Goal: Book appointment/travel/reservation

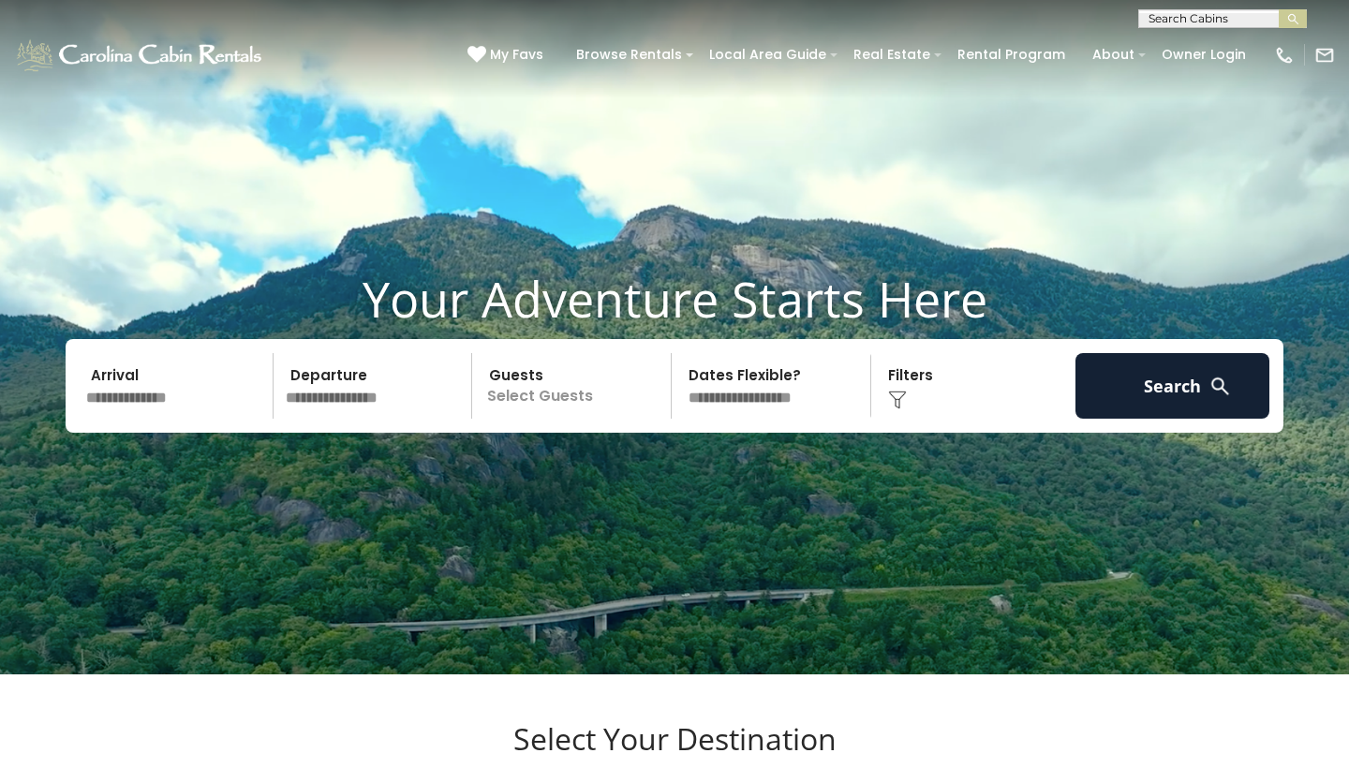
click at [189, 461] on div "Your Adventure Starts Here Arrival Departure Guests Select Guests Guests - 0 + +" at bounding box center [674, 365] width 1349 height 191
click at [189, 419] on input "text" at bounding box center [177, 386] width 194 height 66
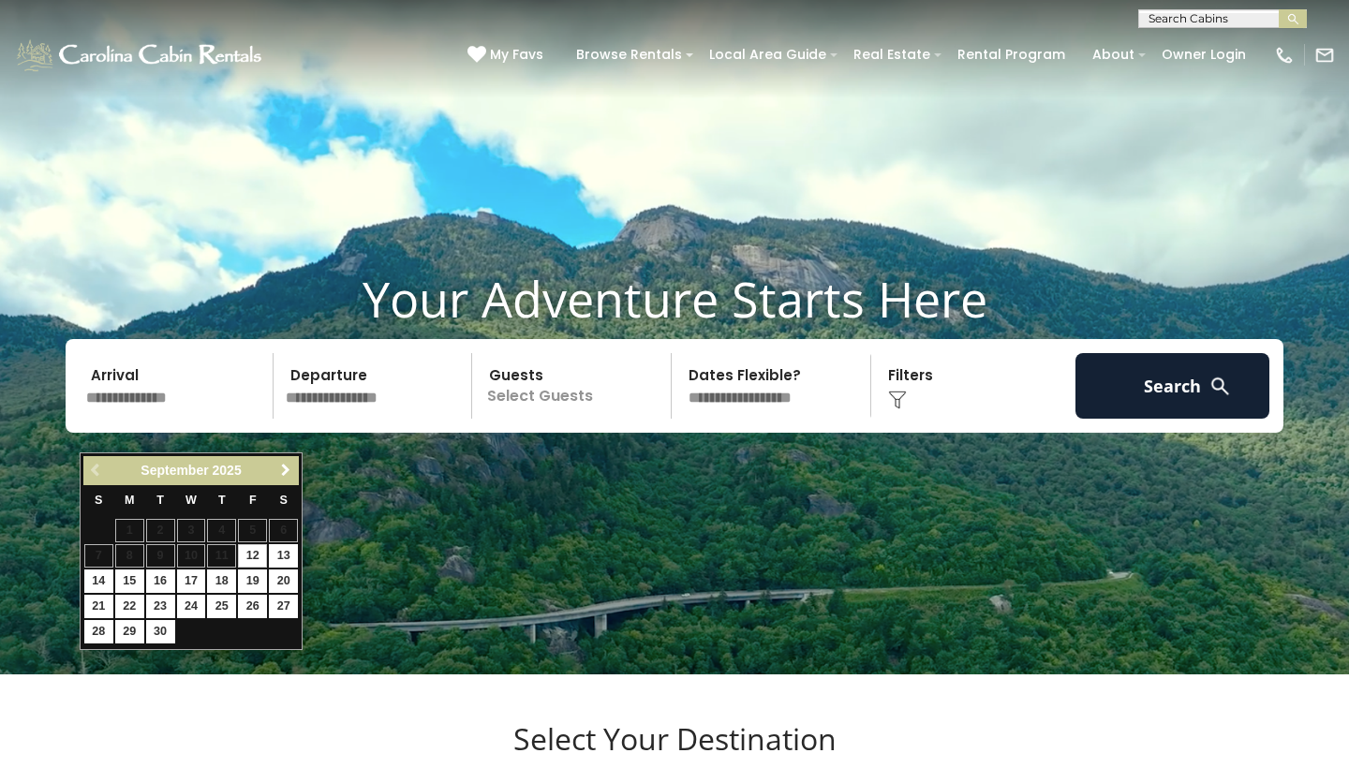
click at [287, 471] on span "Next" at bounding box center [285, 470] width 15 height 15
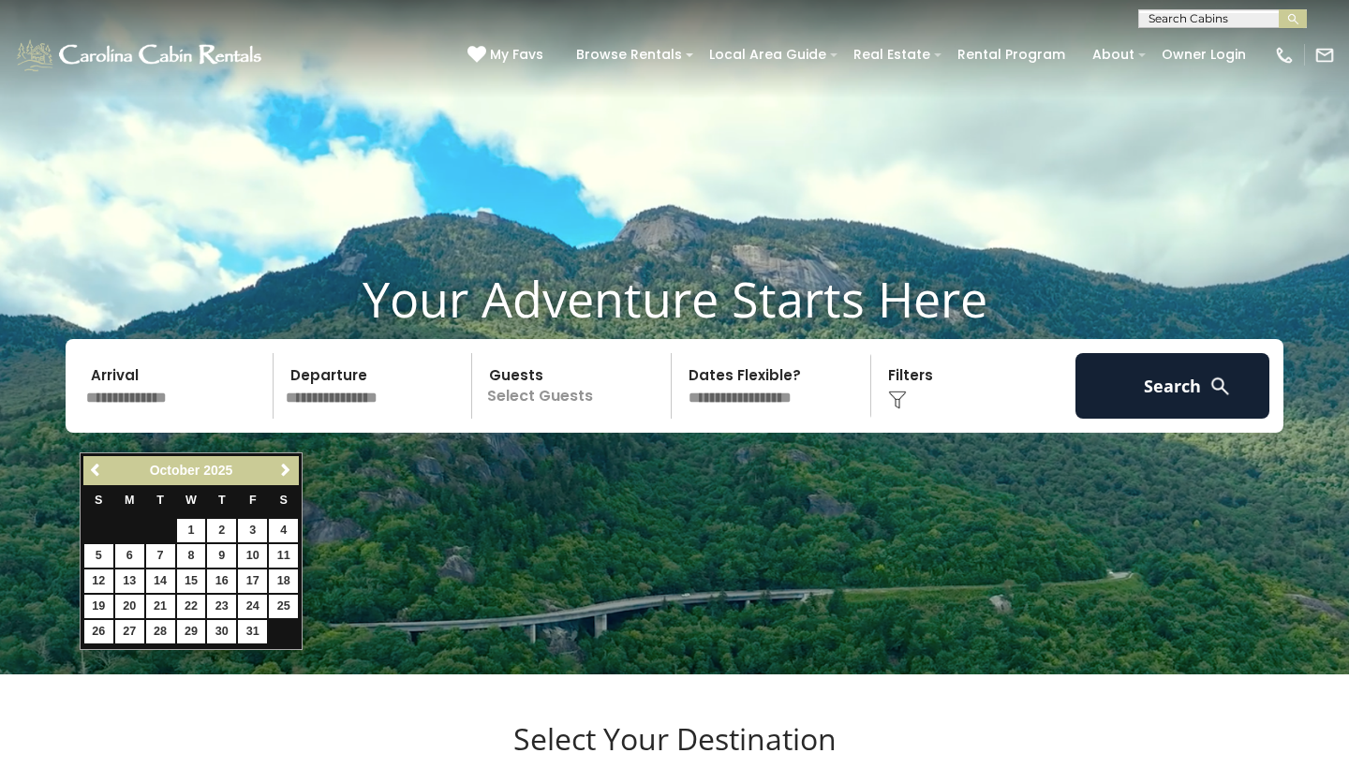
click at [287, 471] on span "Next" at bounding box center [285, 470] width 15 height 15
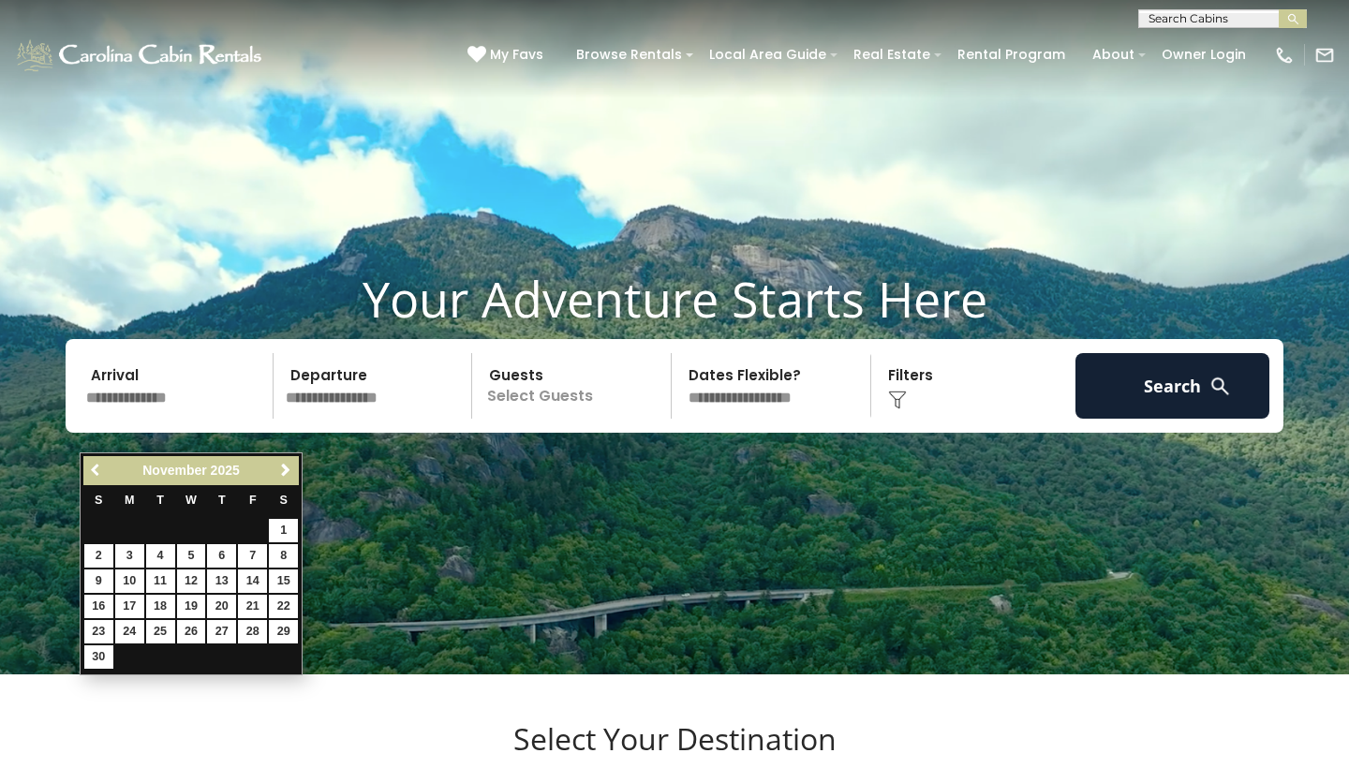
click at [85, 476] on link "Previous" at bounding box center [96, 470] width 23 height 23
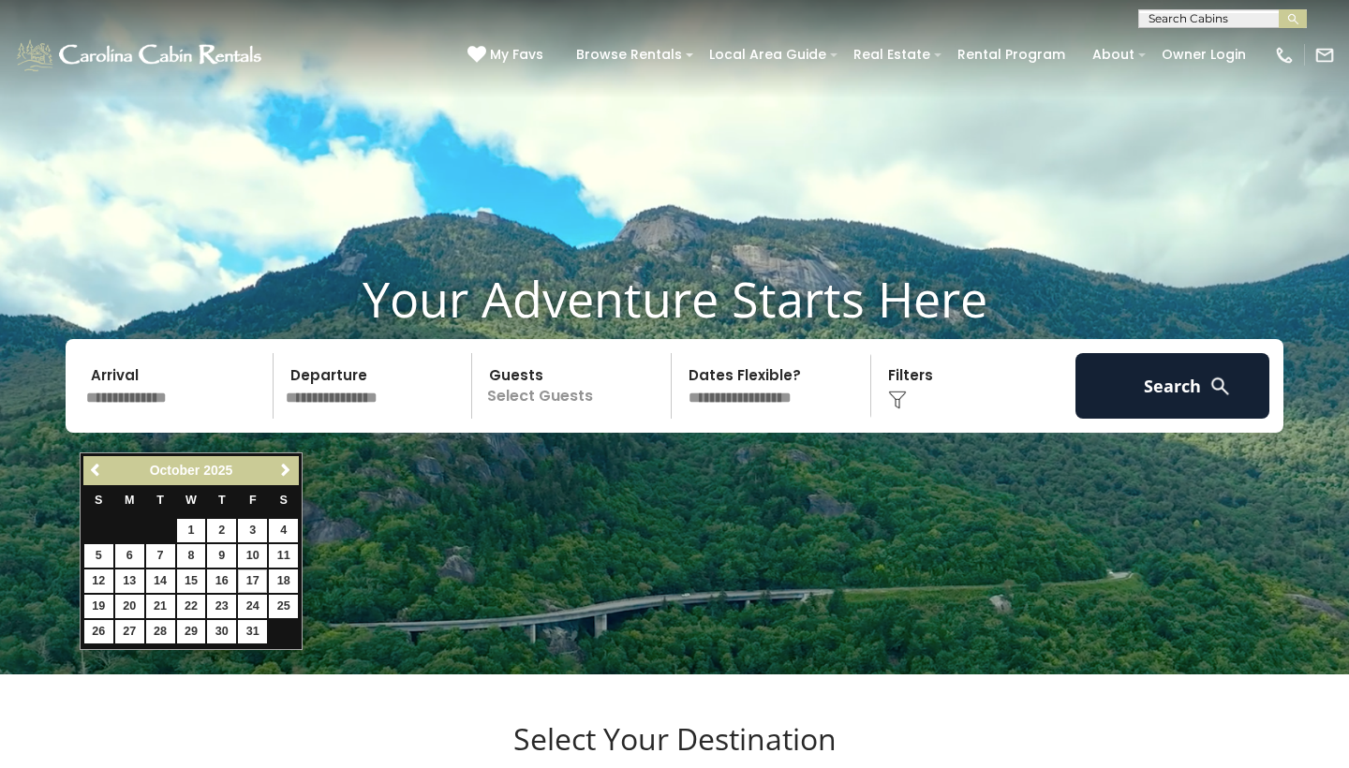
click at [258, 570] on link "17" at bounding box center [252, 580] width 29 height 23
type input "********"
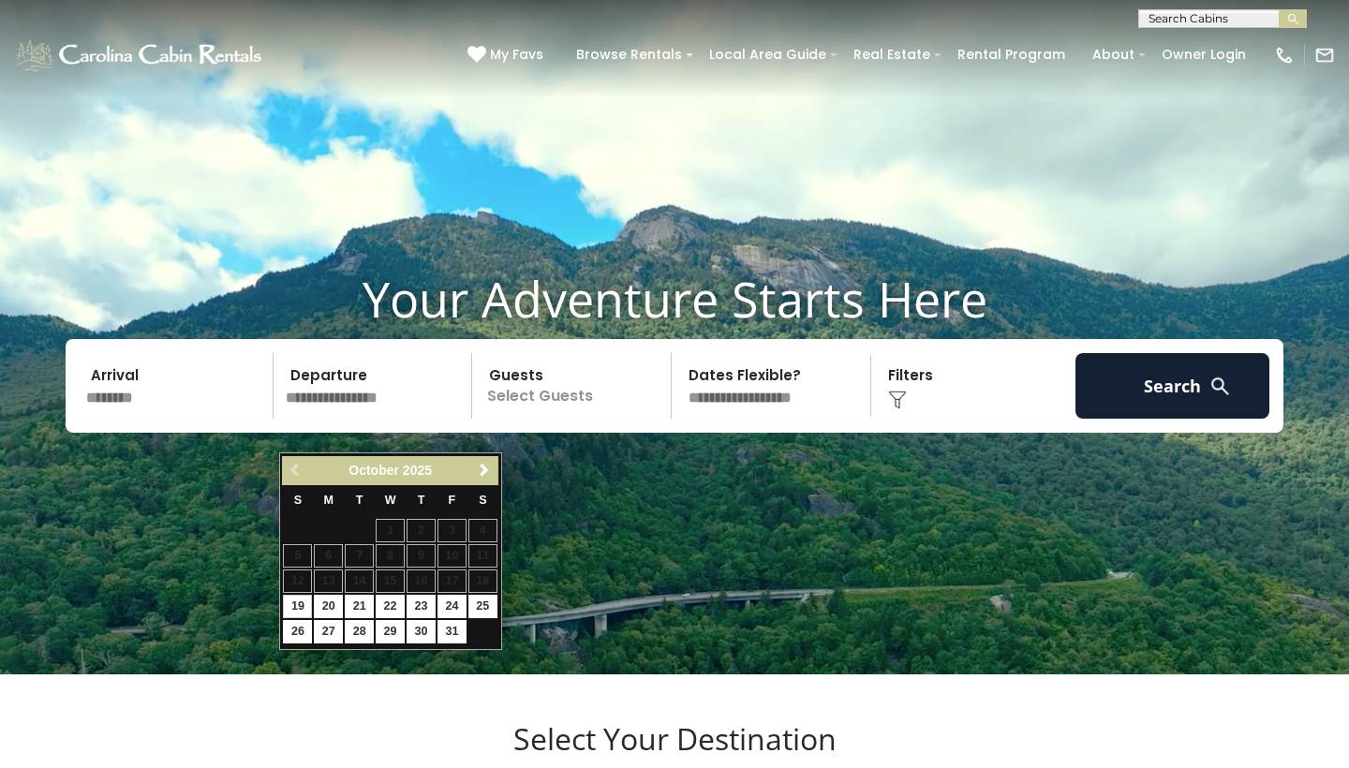
click at [304, 607] on link "19" at bounding box center [297, 606] width 29 height 23
type input "********"
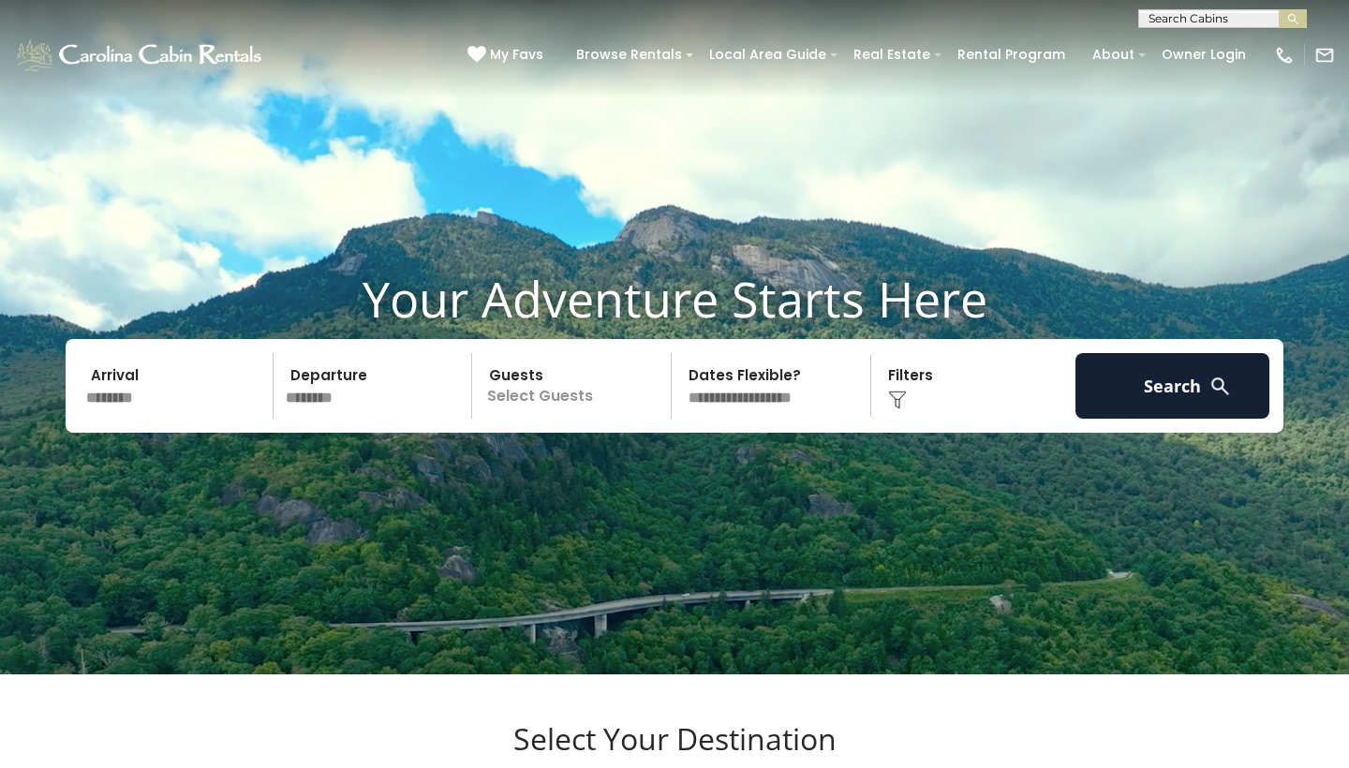
click at [520, 419] on p "Select Guests" at bounding box center [574, 386] width 193 height 66
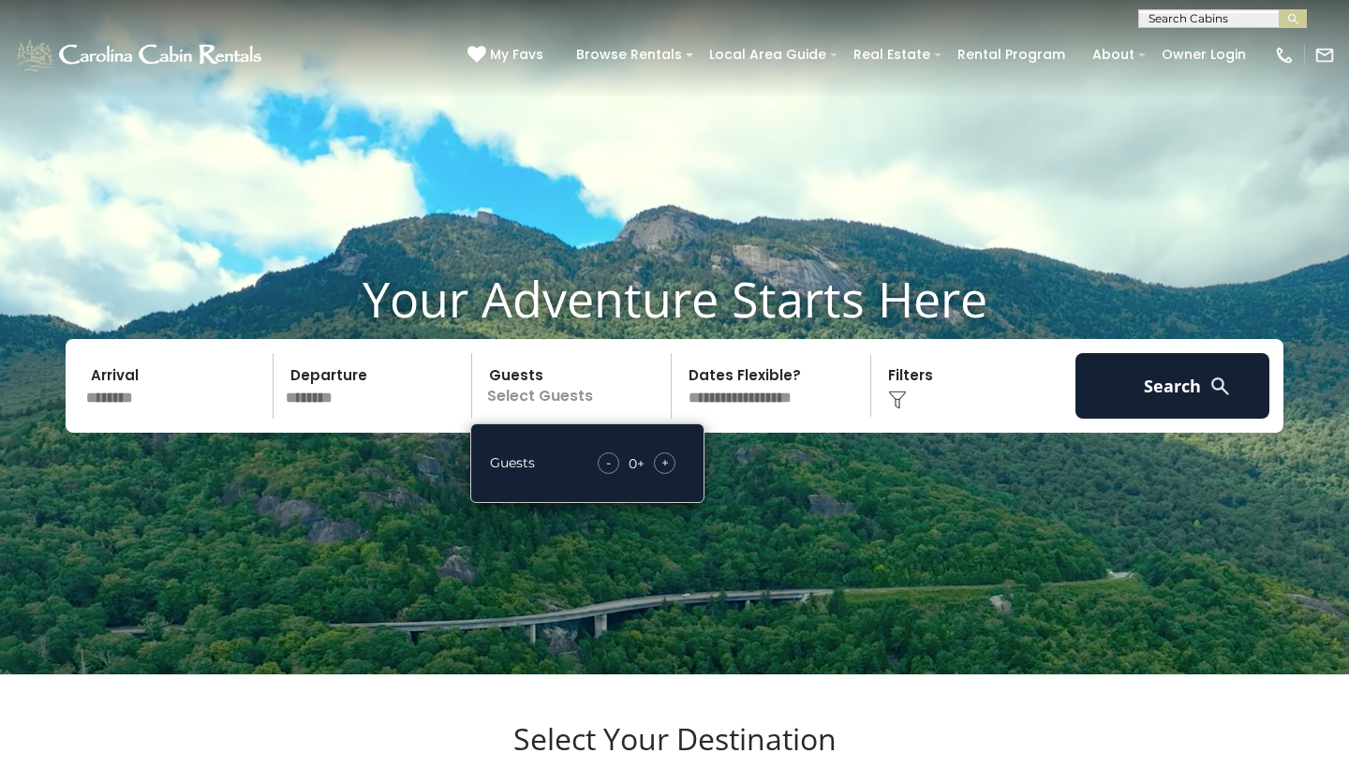
click at [664, 472] on span "+" at bounding box center [664, 462] width 7 height 19
click at [951, 461] on div "Your Adventure Starts Here Arrival ******** Departure ******** Guests 2+ Guests…" at bounding box center [674, 365] width 1349 height 191
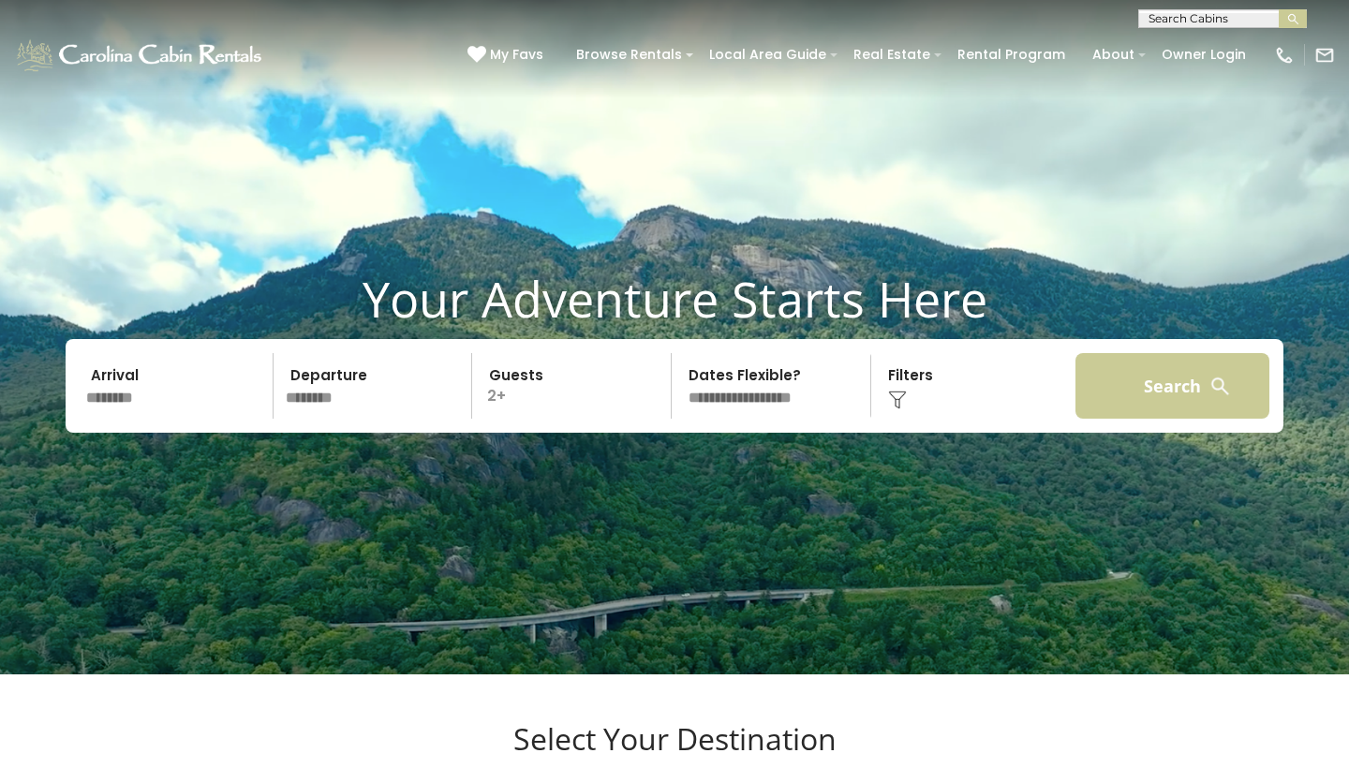
click at [1175, 419] on button "Search" at bounding box center [1172, 386] width 194 height 66
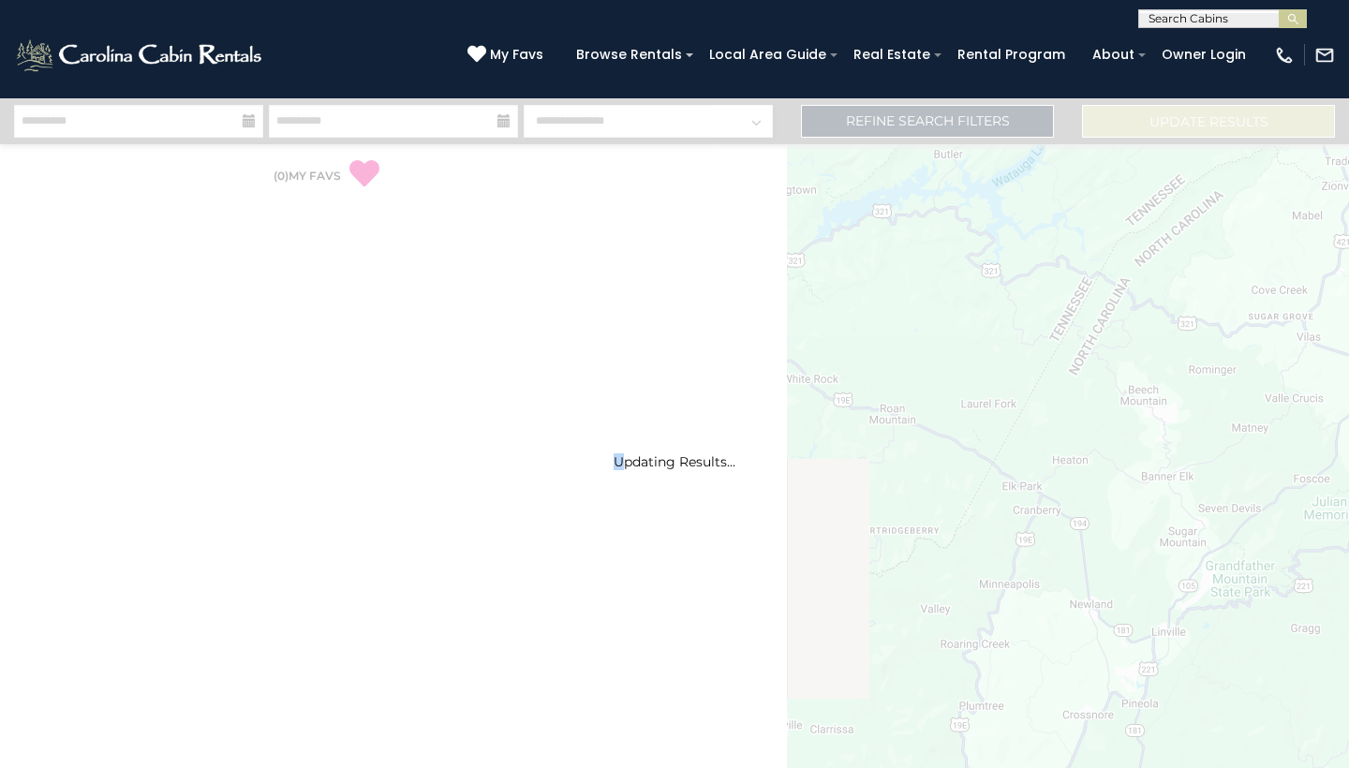
drag, startPoint x: 0, startPoint y: 0, endPoint x: 986, endPoint y: 362, distance: 1050.6
click at [989, 362] on div "Updating Results..." at bounding box center [674, 433] width 1349 height 670
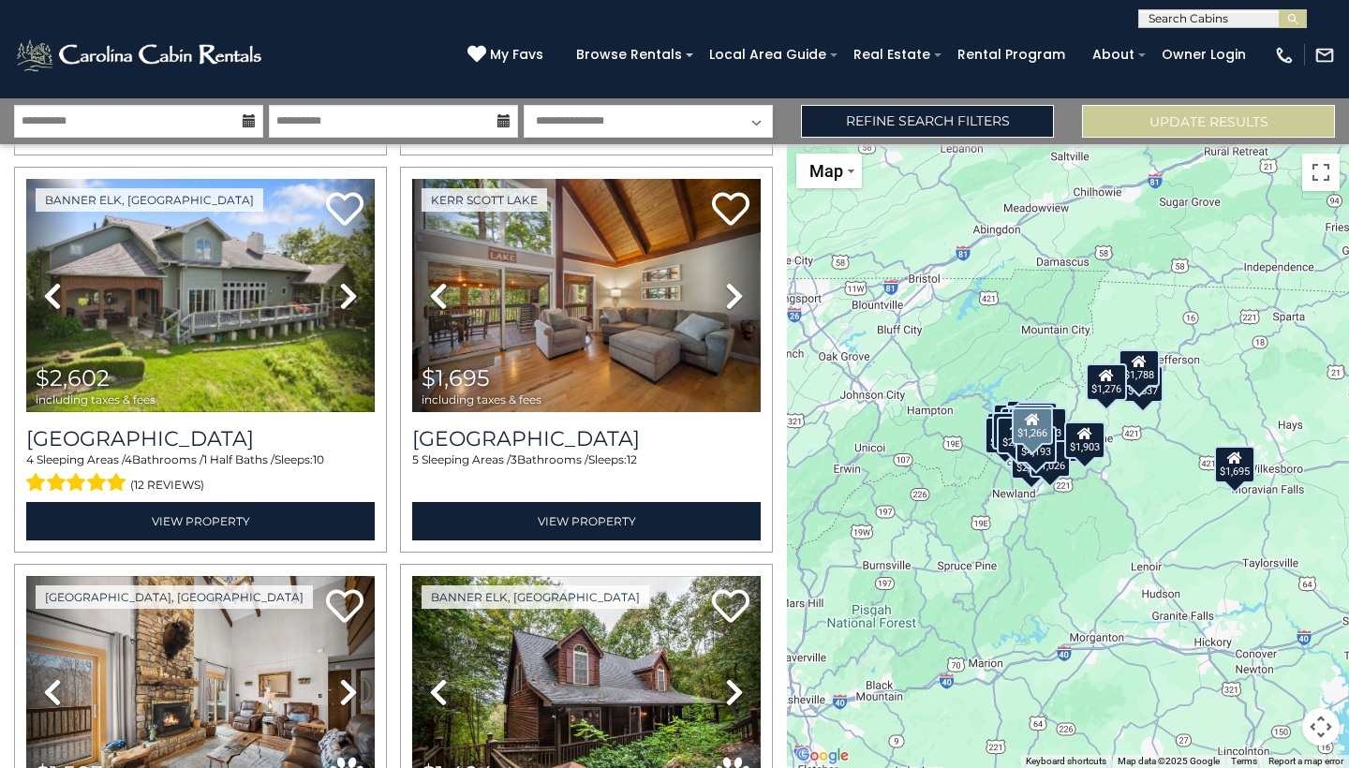
scroll to position [3322, 0]
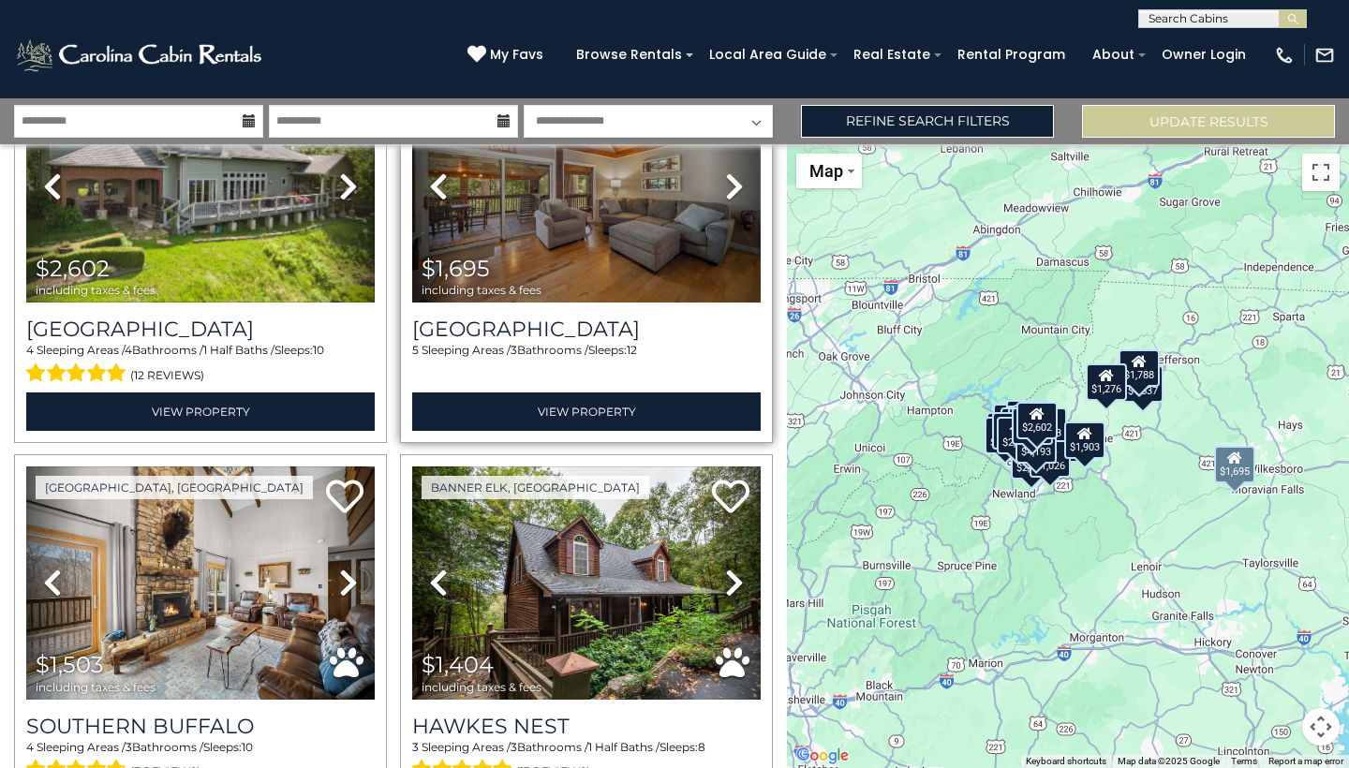
click at [732, 192] on icon at bounding box center [734, 186] width 19 height 30
